Goal: Information Seeking & Learning: Find specific fact

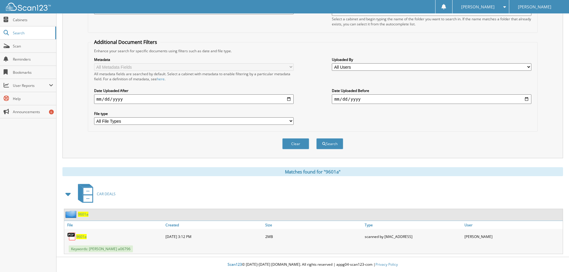
click at [404, 153] on div "Clear Search" at bounding box center [313, 144] width 450 height 24
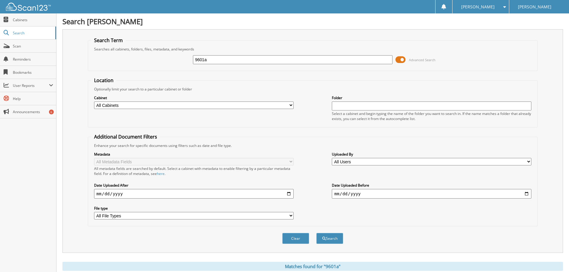
drag, startPoint x: 252, startPoint y: 59, endPoint x: 127, endPoint y: 51, distance: 125.3
click at [135, 50] on fieldset "Search Term Searches all cabinets, folders, files, metadata, and keywords 9601a…" at bounding box center [313, 54] width 450 height 34
type input "x1464"
click at [317, 233] on button "Search" at bounding box center [330, 238] width 27 height 11
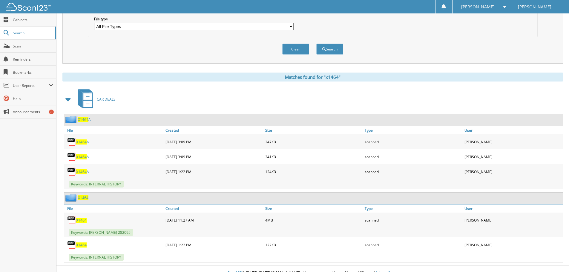
scroll to position [198, 0]
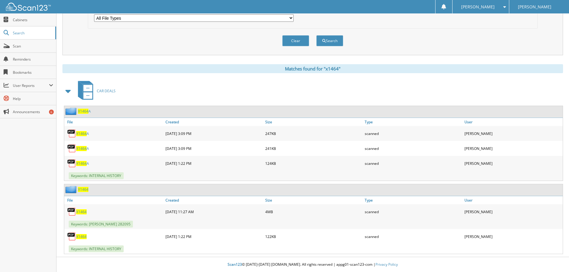
click at [82, 210] on span "X1464" at bounding box center [81, 212] width 10 height 5
